Goal: Find specific page/section: Find specific page/section

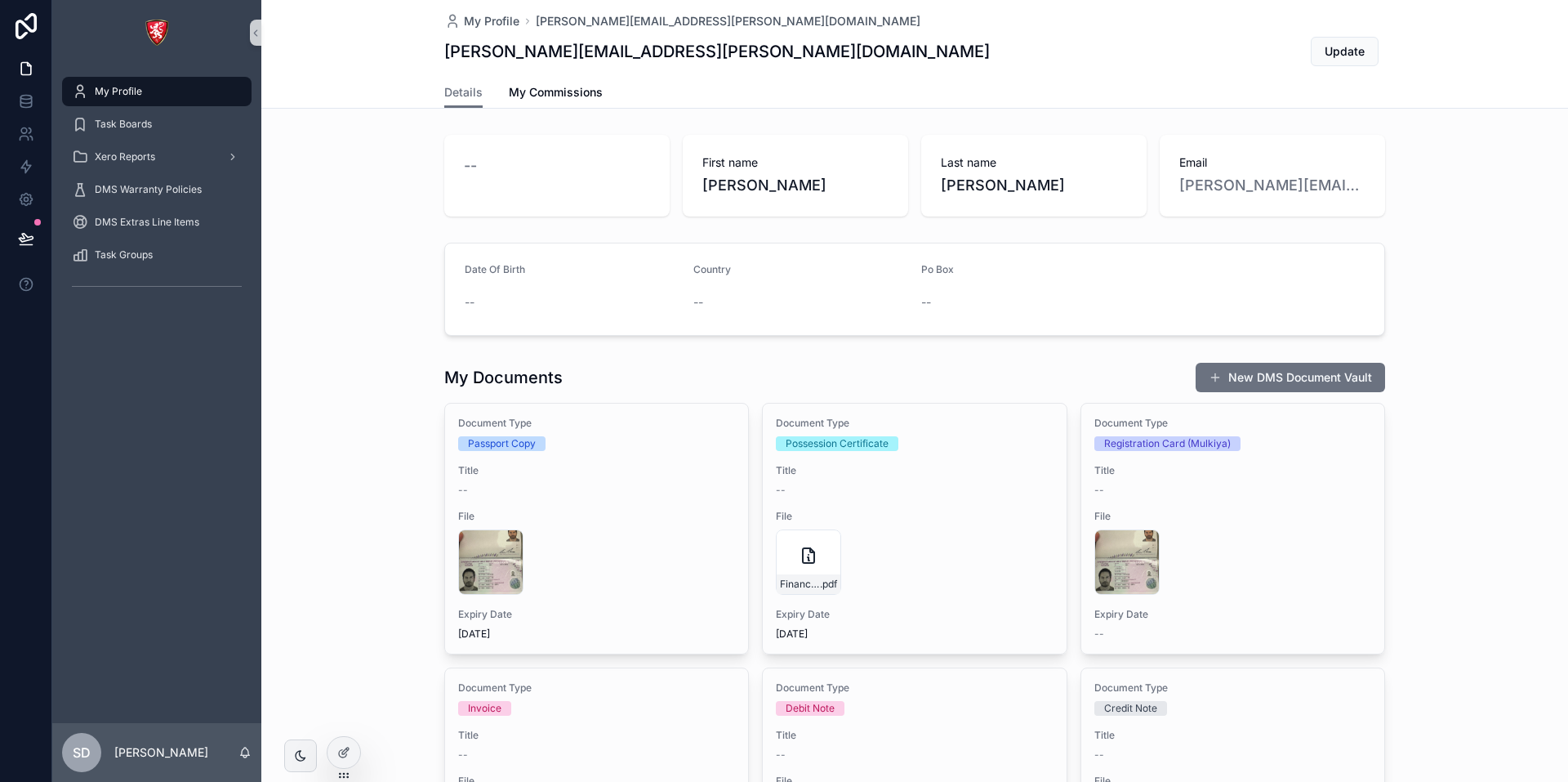
click at [356, 80] on div "Details My Commissions" at bounding box center [914, 93] width 1287 height 31
click at [156, 118] on div "Task Boards" at bounding box center [156, 125] width 170 height 26
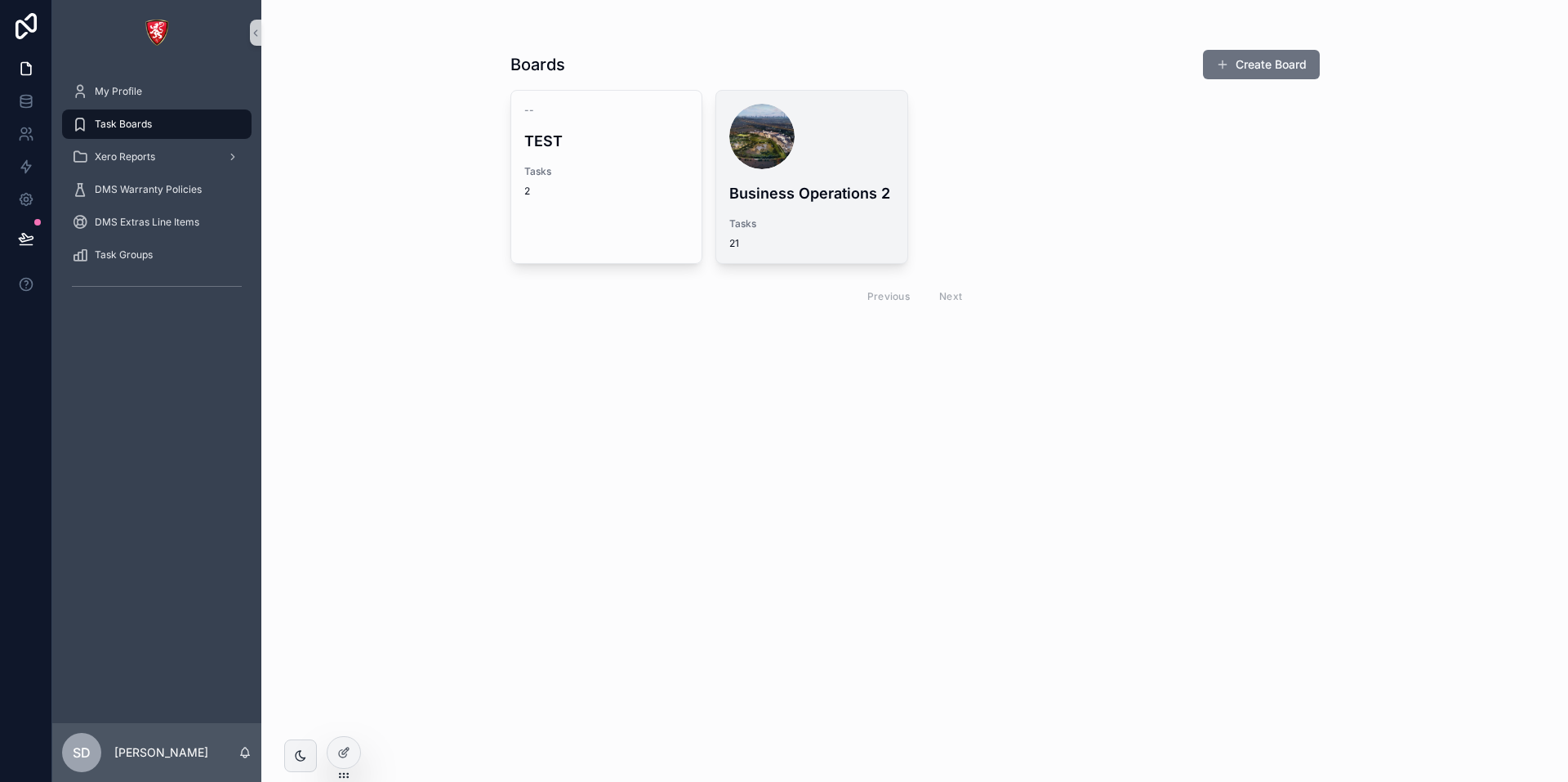
click at [800, 185] on h4 "Business Operations 2" at bounding box center [811, 193] width 165 height 22
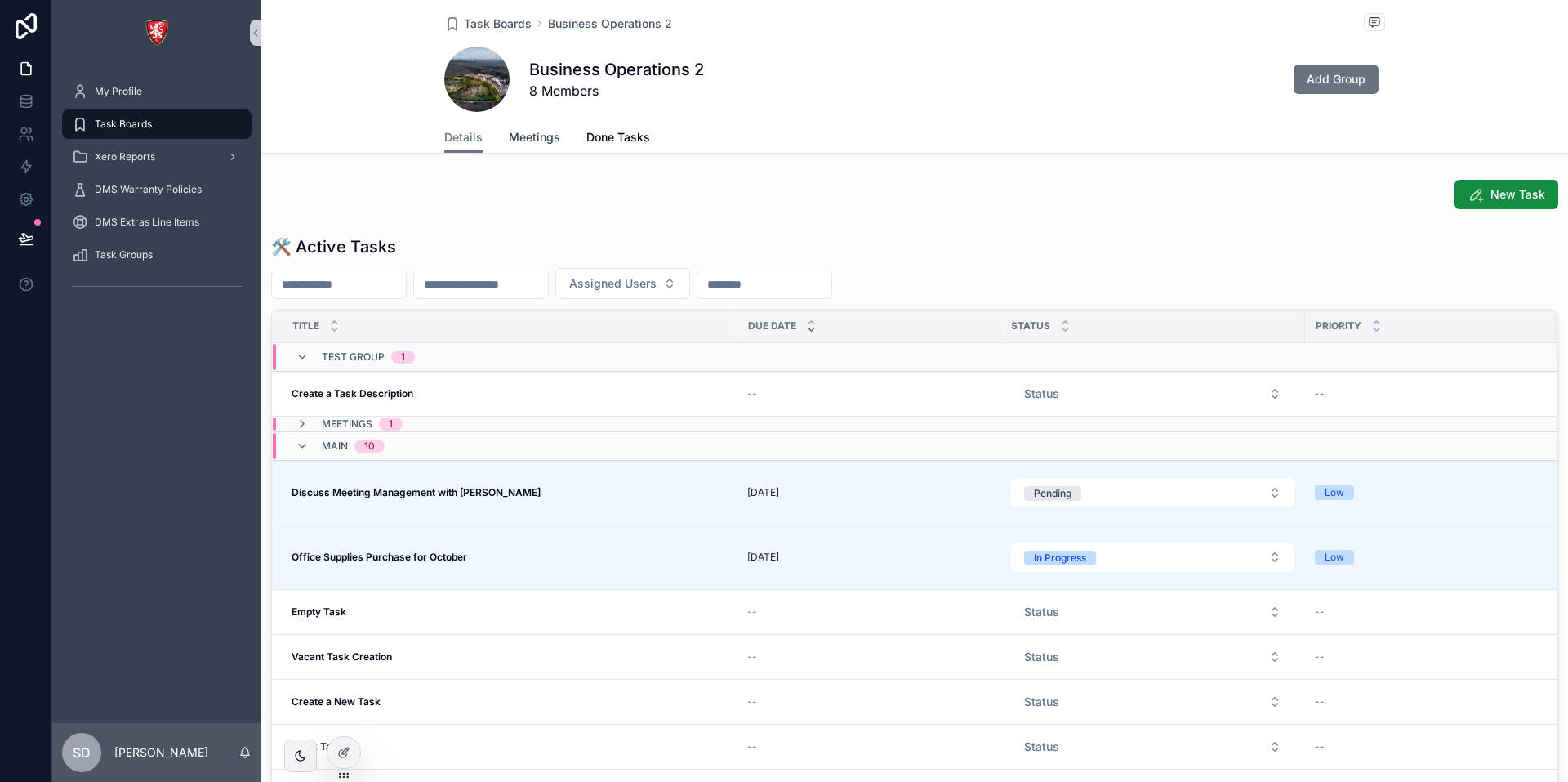
click at [517, 147] on link "Meetings" at bounding box center [534, 139] width 52 height 33
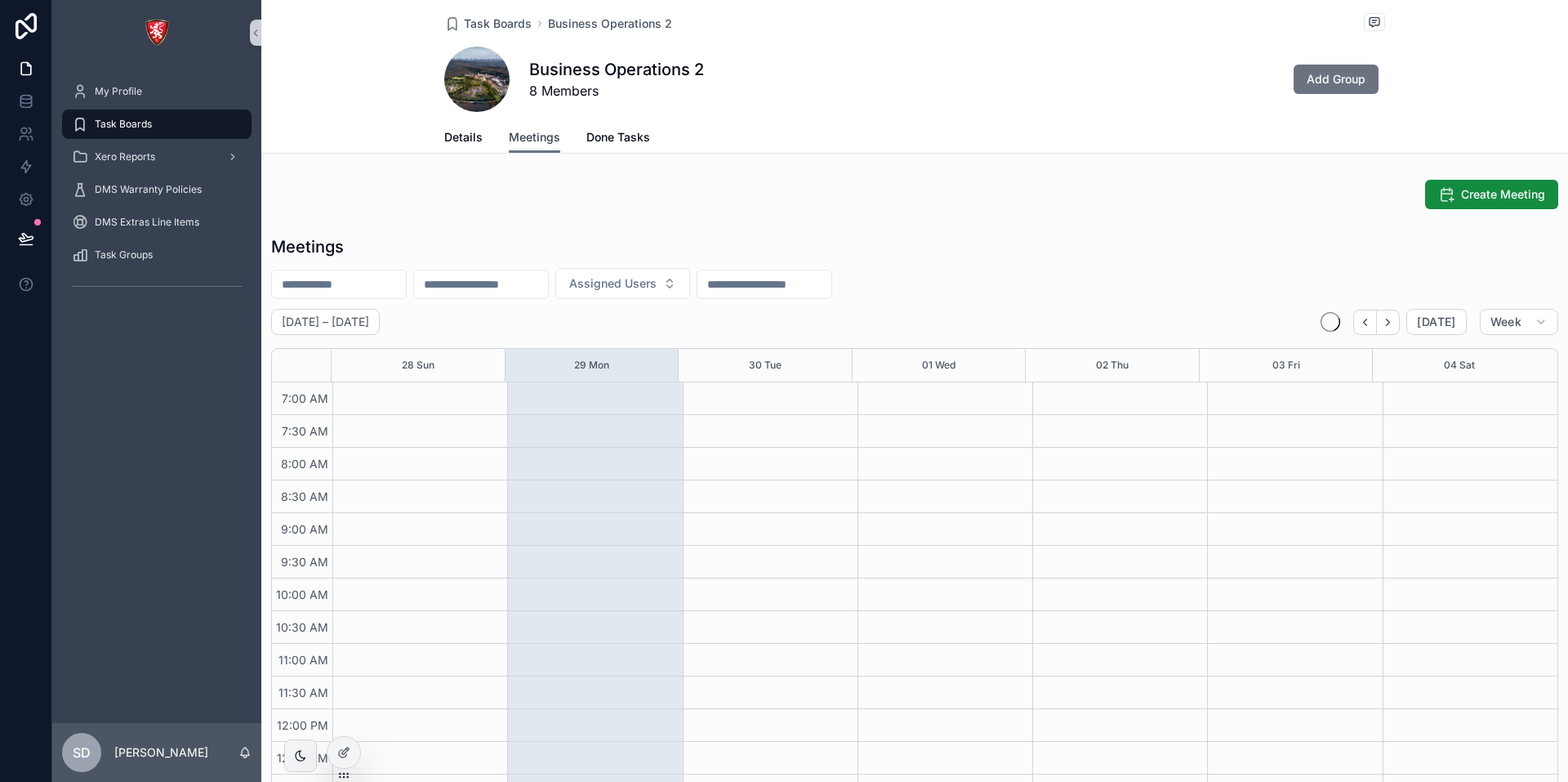
scroll to position [457, 0]
click at [619, 135] on span "Done Tasks" at bounding box center [619, 137] width 64 height 16
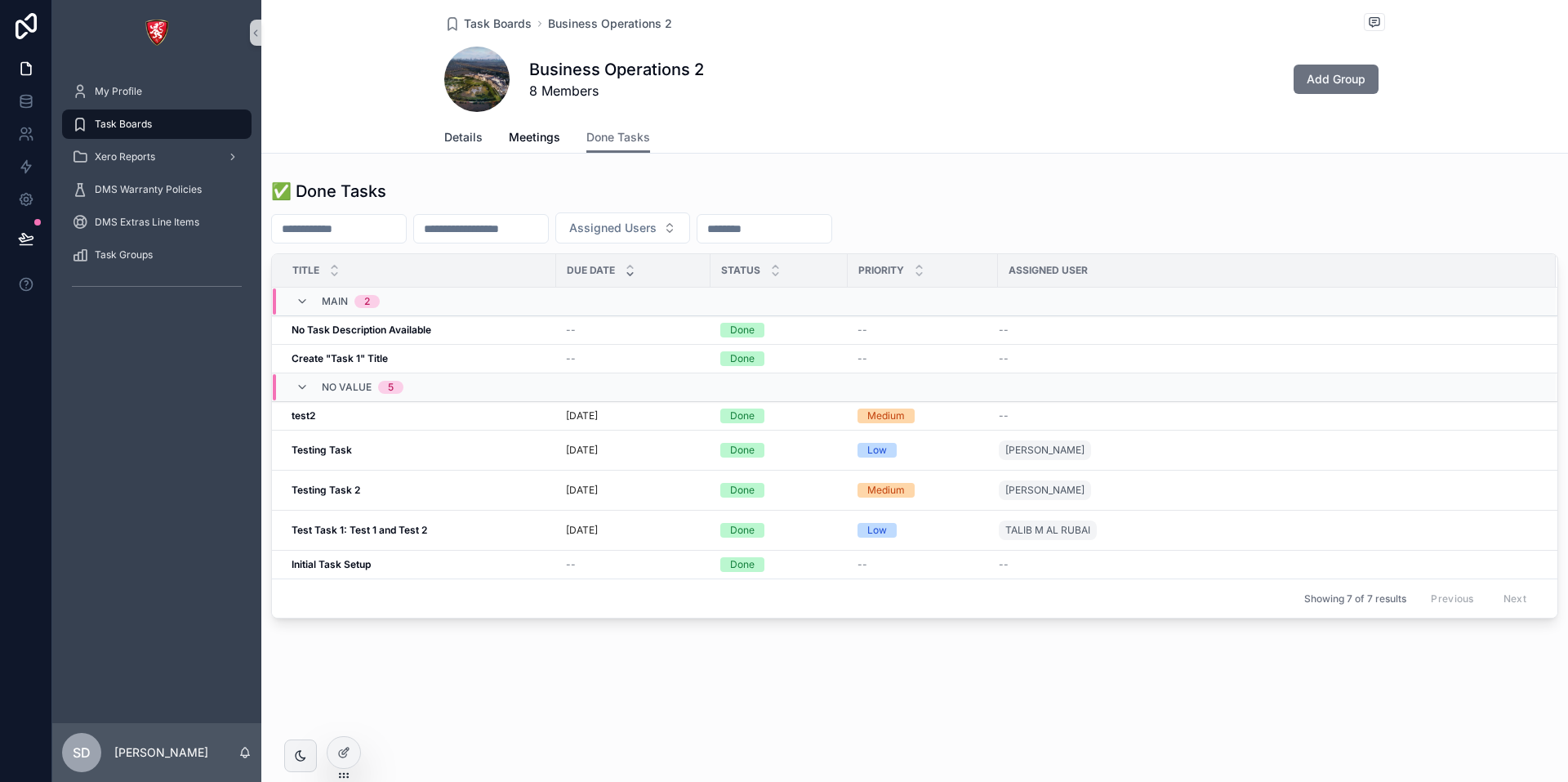
click at [467, 141] on span "Details" at bounding box center [463, 137] width 39 height 16
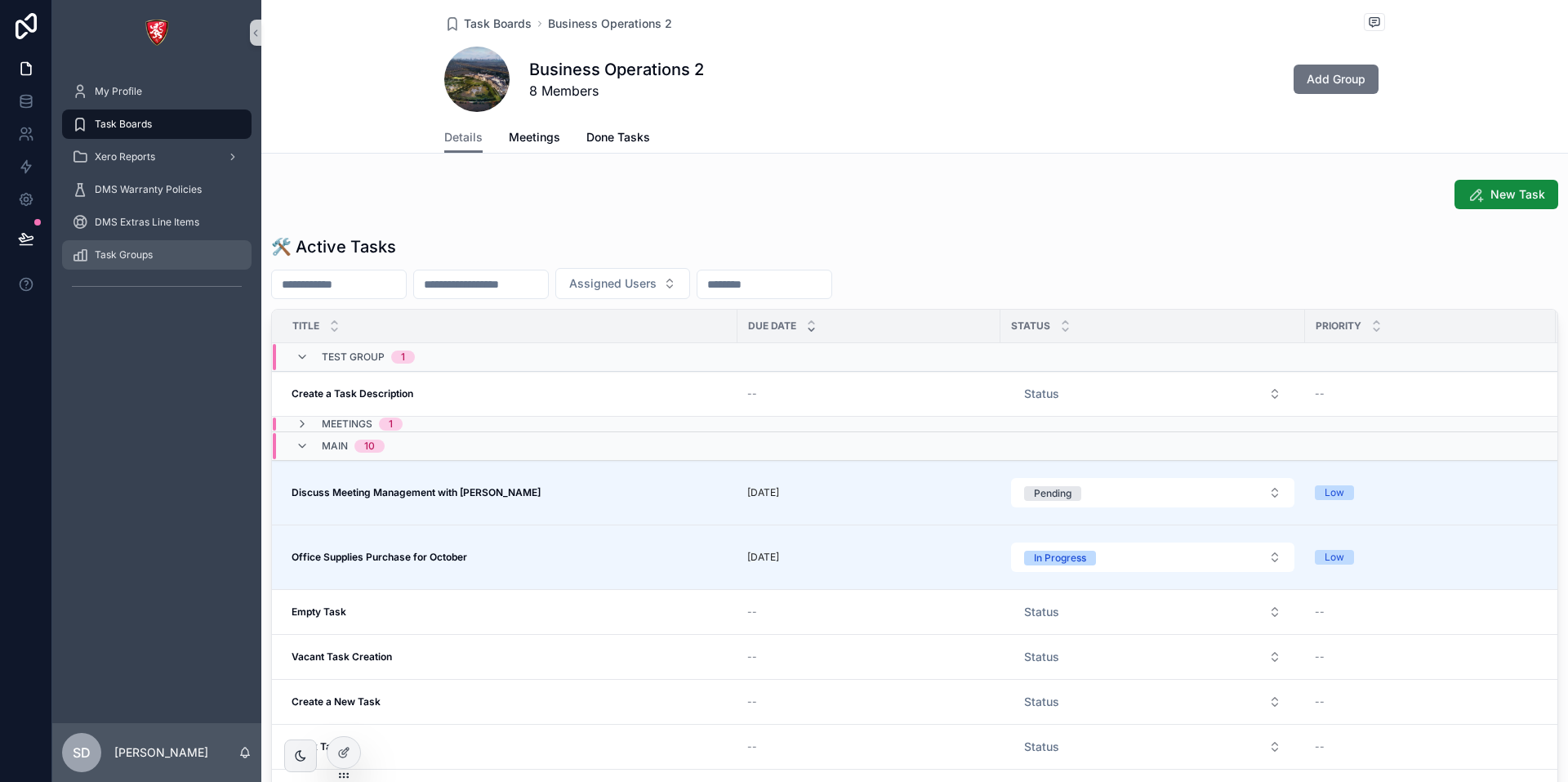
click at [126, 243] on div "Task Groups" at bounding box center [156, 255] width 170 height 26
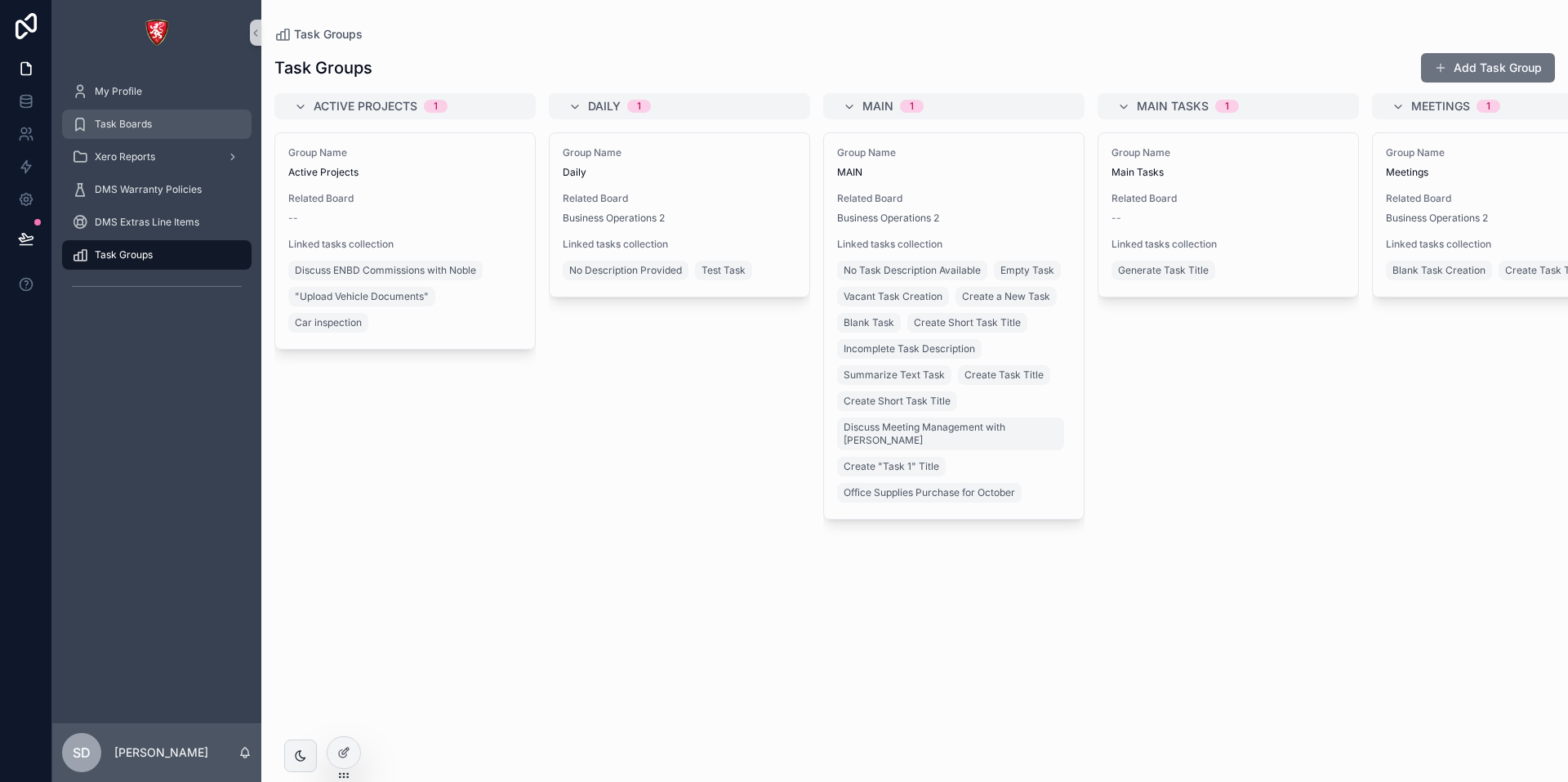
click at [172, 123] on div "Task Boards" at bounding box center [156, 125] width 170 height 26
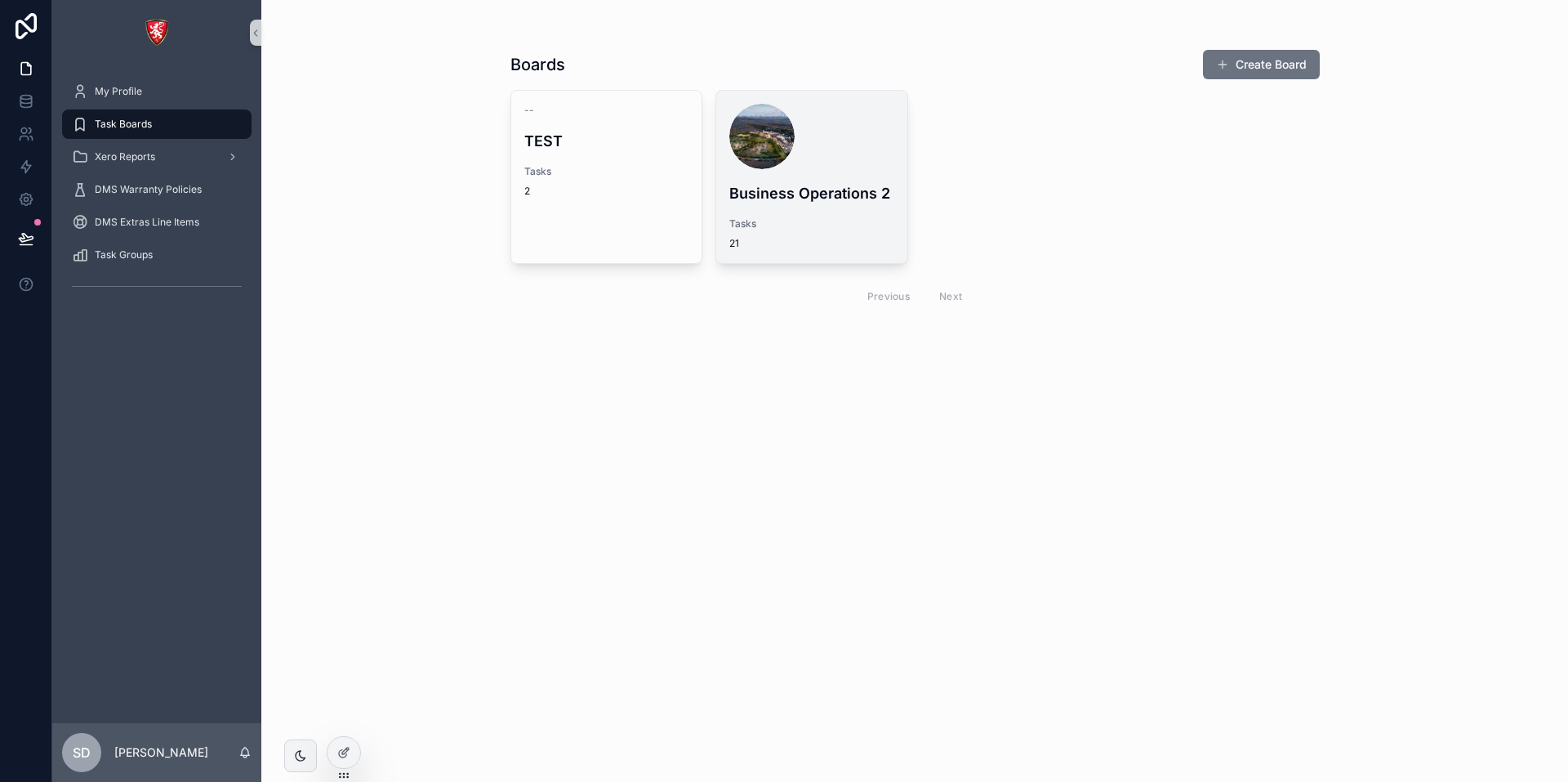
click at [770, 198] on h4 "Business Operations 2" at bounding box center [811, 193] width 165 height 22
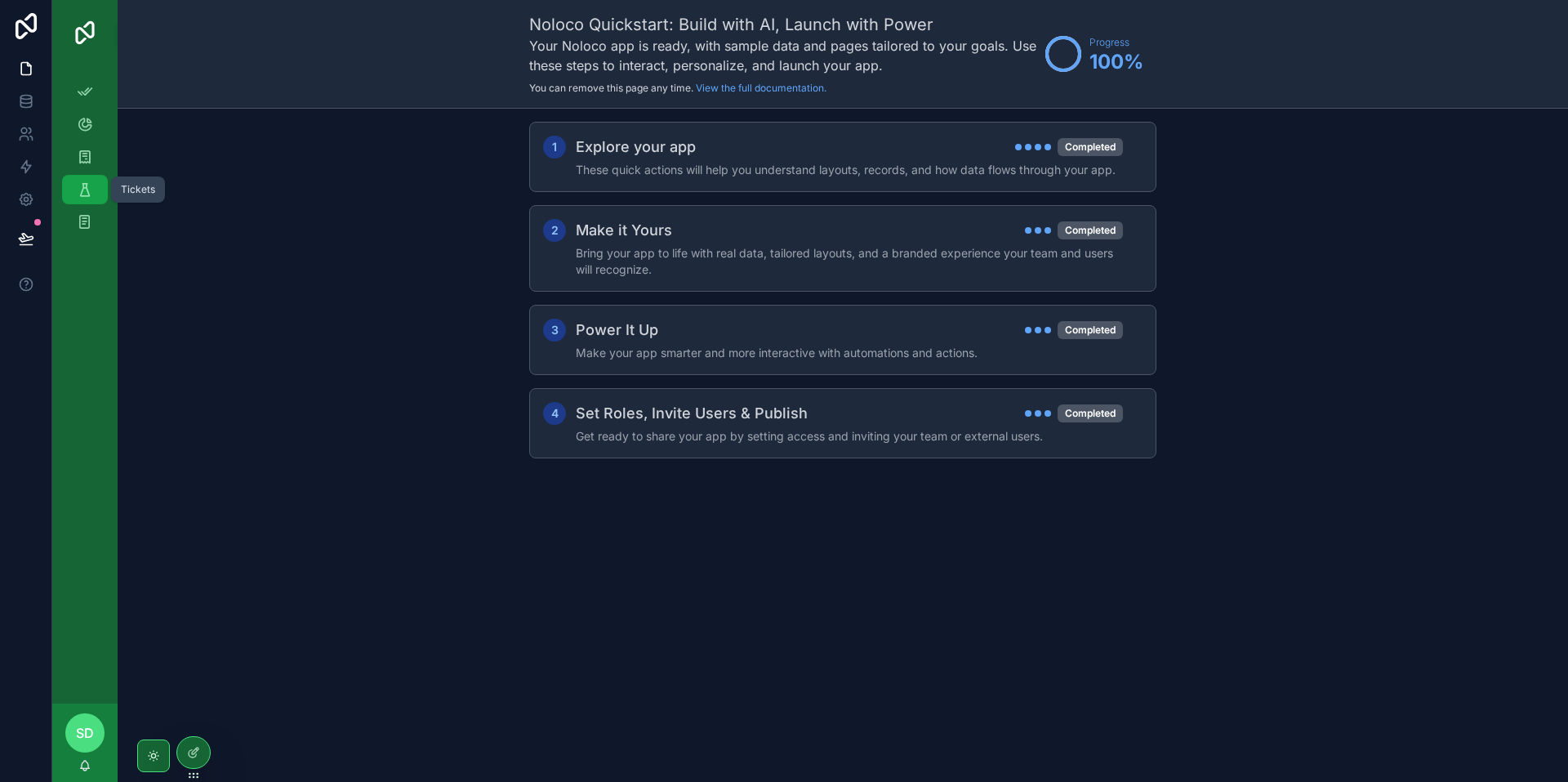
click at [87, 182] on icon "scrollable content" at bounding box center [85, 189] width 16 height 16
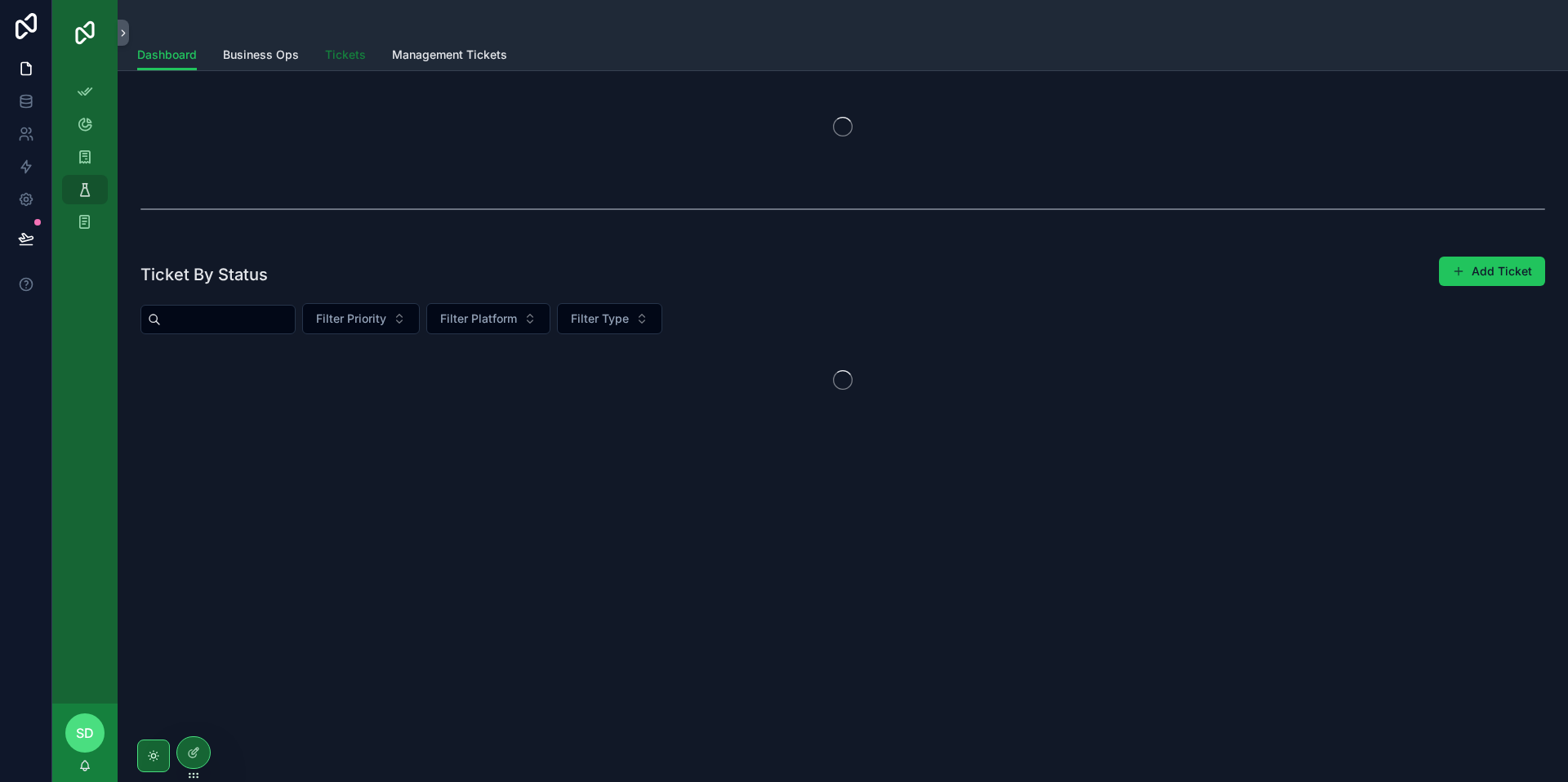
click at [338, 52] on span "Tickets" at bounding box center [346, 55] width 41 height 16
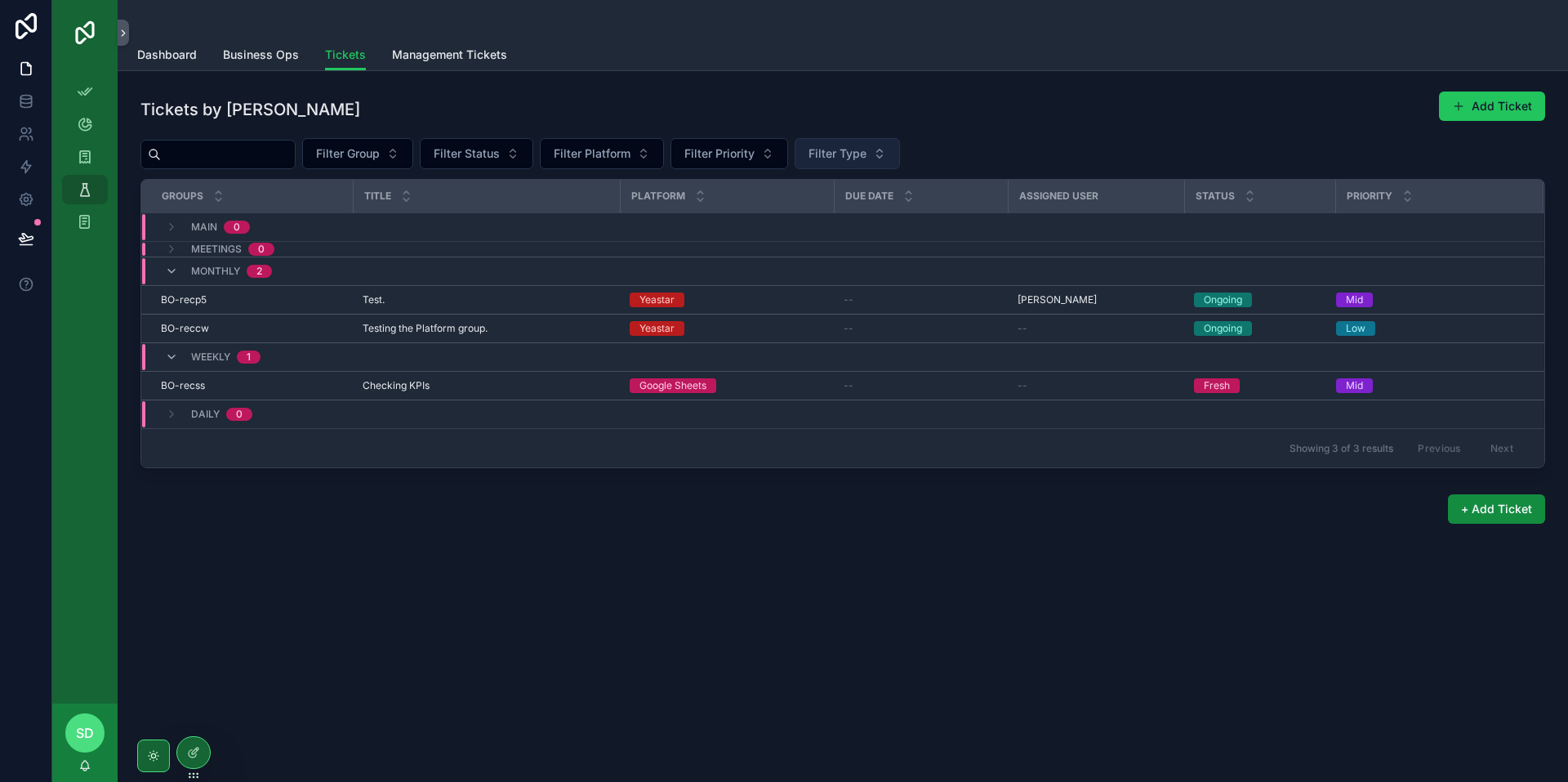
click at [866, 153] on span "Filter Type" at bounding box center [837, 153] width 58 height 16
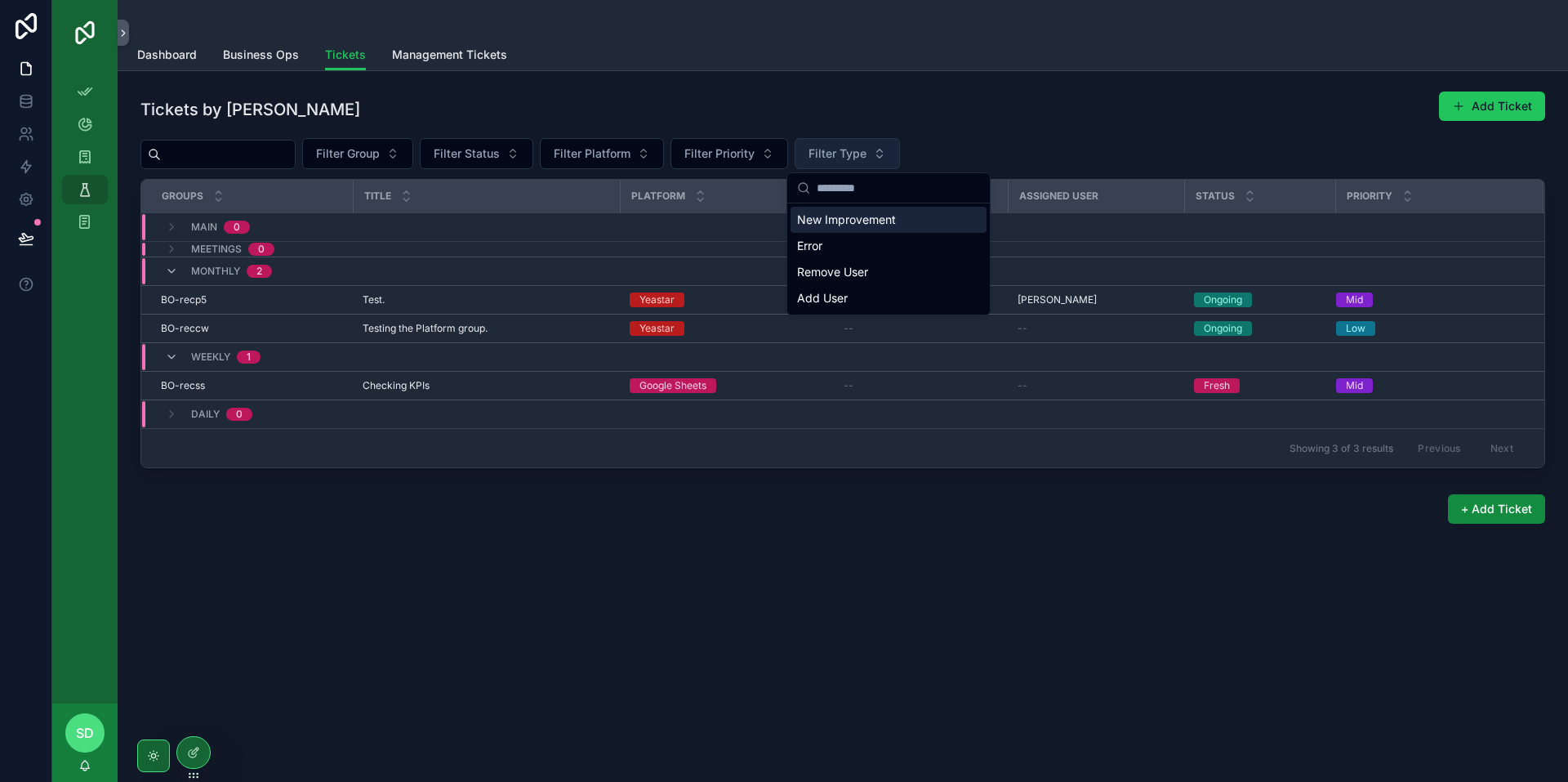
click at [866, 153] on span "Filter Type" at bounding box center [837, 153] width 58 height 16
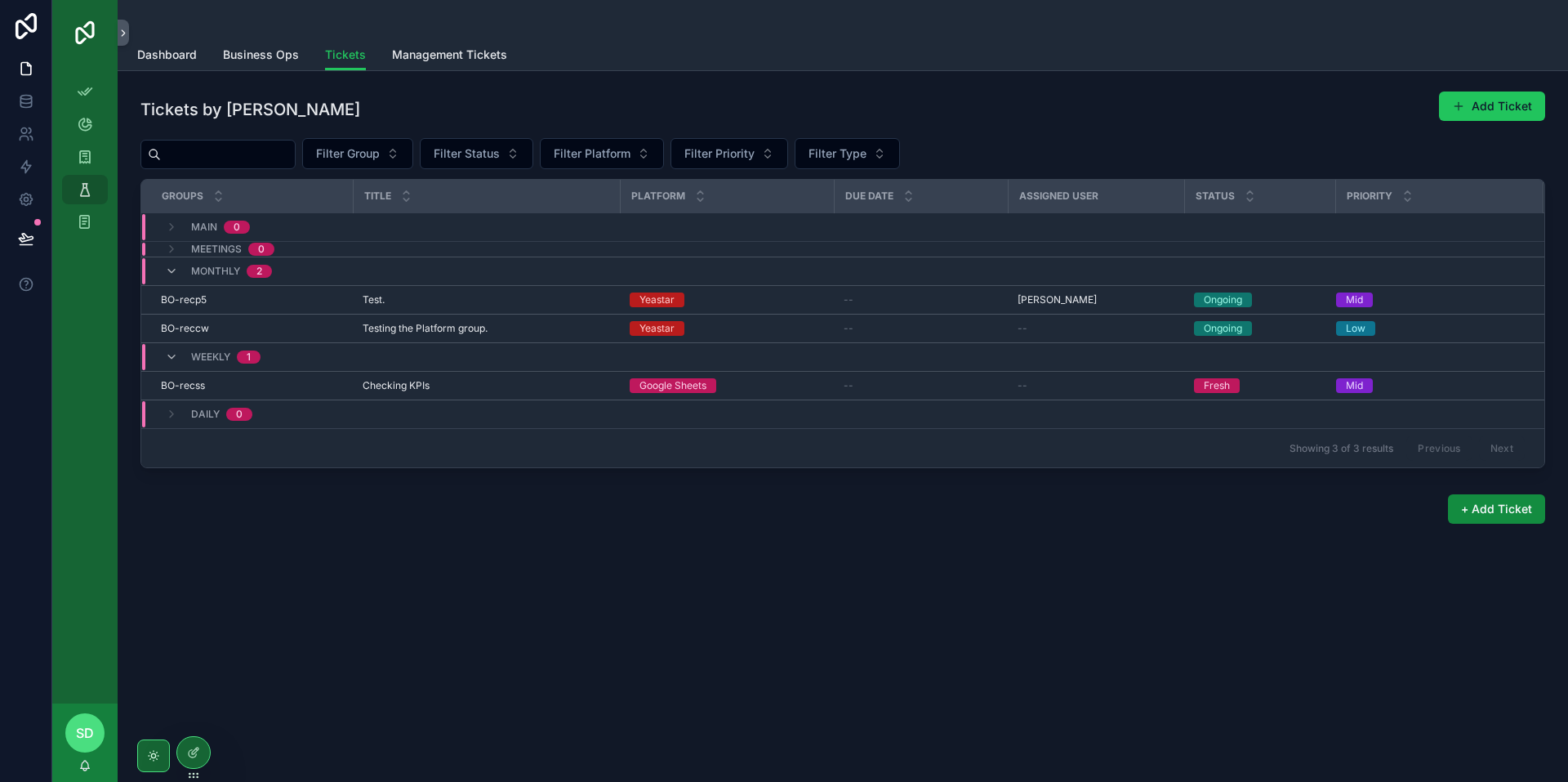
click at [1153, 114] on div "Tickets by Samit Add Ticket" at bounding box center [842, 110] width 1404 height 38
click at [127, 35] on icon "scrollable content" at bounding box center [124, 33] width 11 height 12
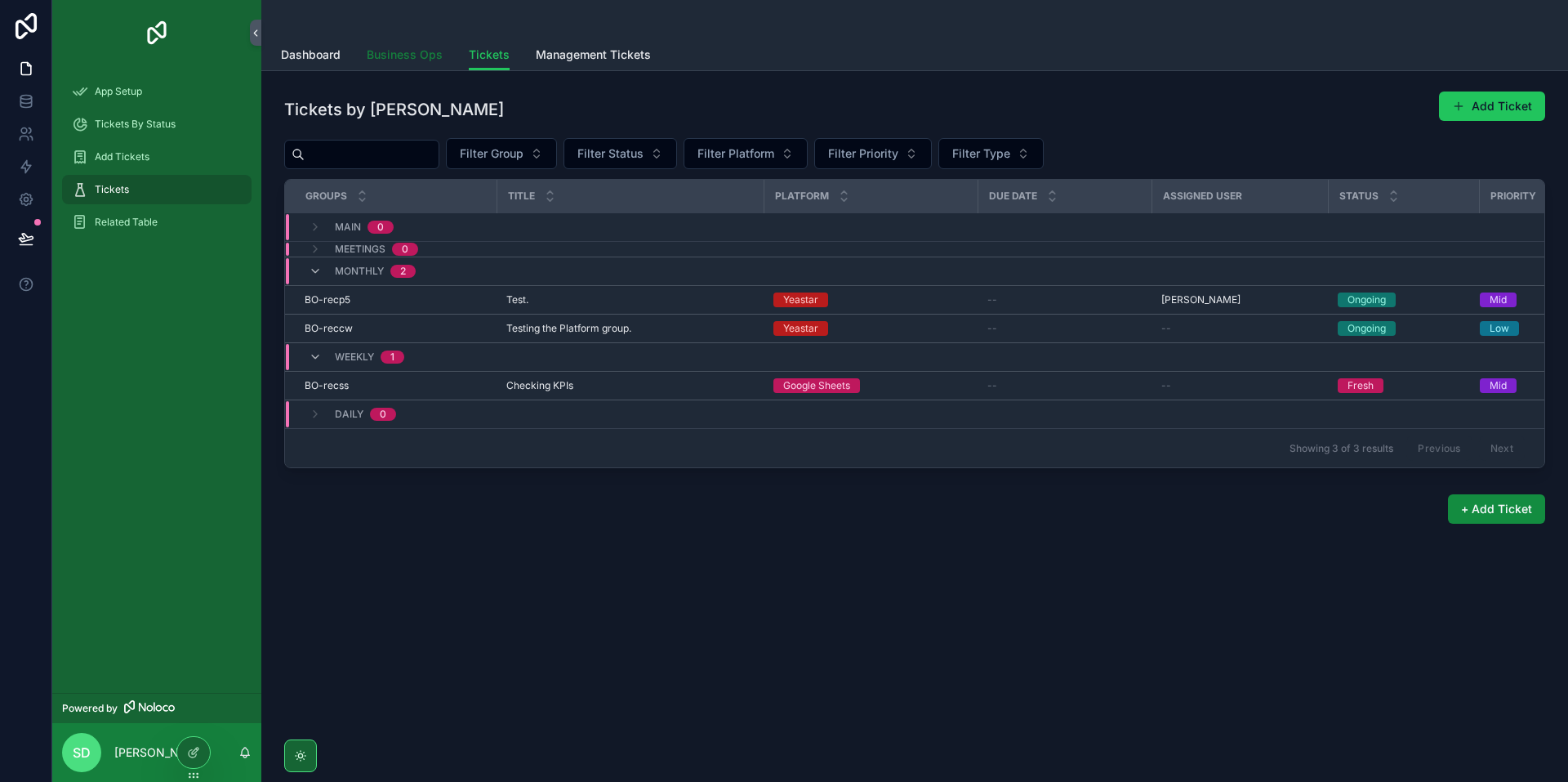
click at [414, 55] on span "Business Ops" at bounding box center [405, 55] width 76 height 16
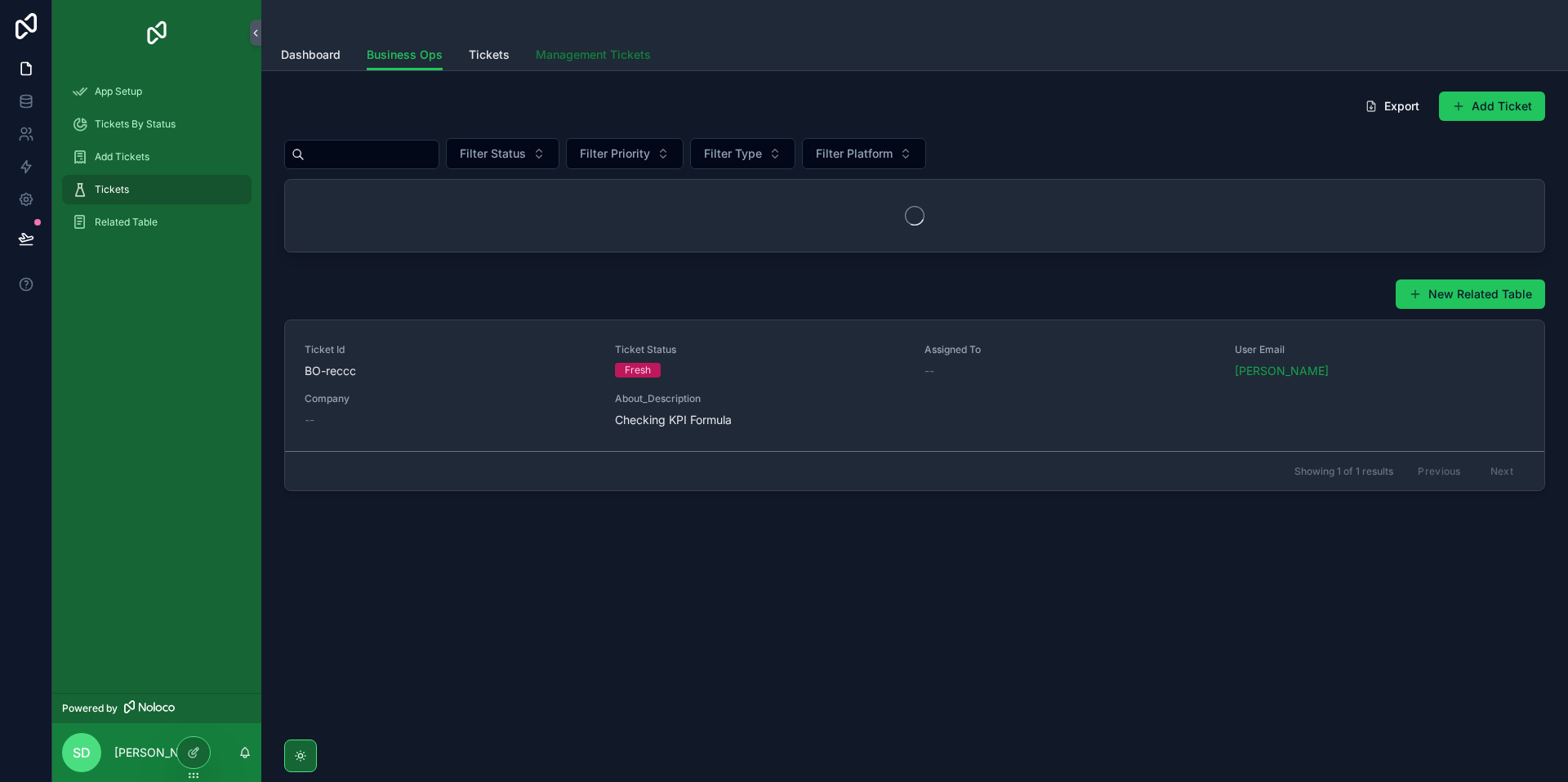
click at [585, 57] on span "Management Tickets" at bounding box center [593, 55] width 116 height 16
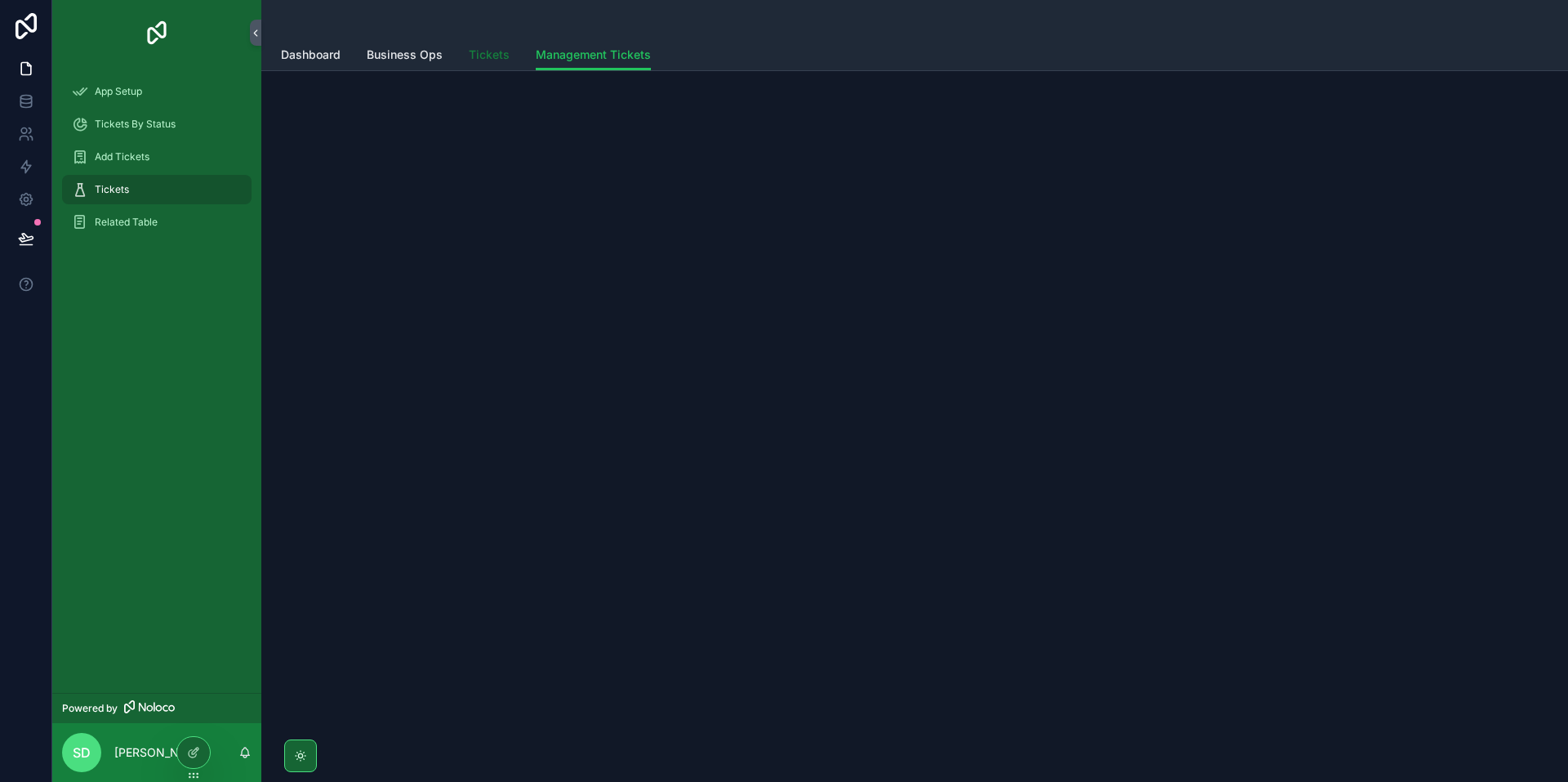
click at [476, 52] on span "Tickets" at bounding box center [489, 55] width 41 height 16
